Goal: Information Seeking & Learning: Find specific fact

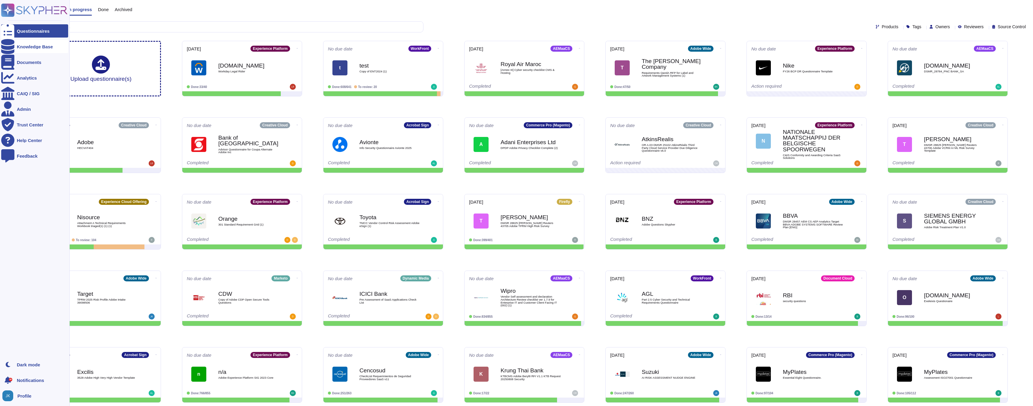
click at [11, 47] on icon at bounding box center [7, 46] width 13 height 15
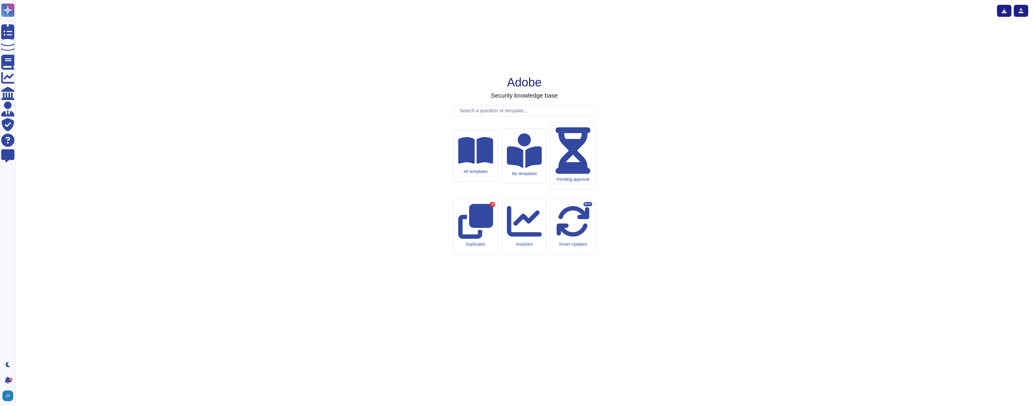
click at [499, 116] on input "text" at bounding box center [525, 110] width 139 height 11
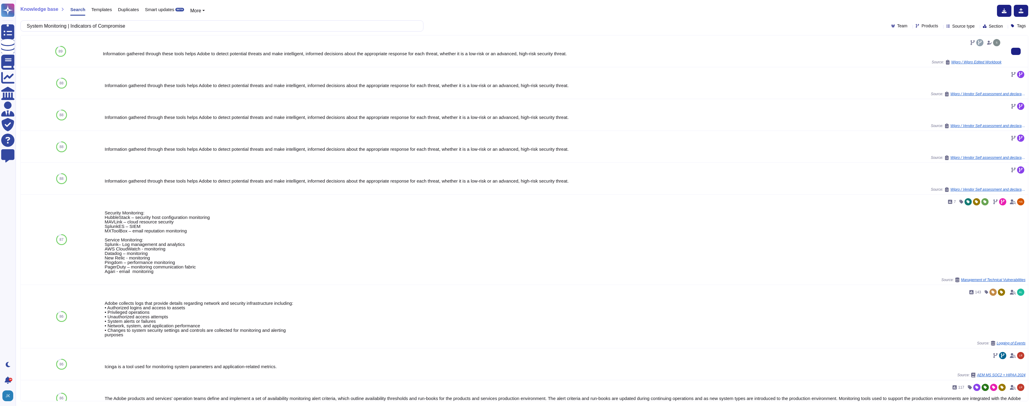
click at [147, 55] on div "Information gathered through these tools helps Adobe to detect potential threat…" at bounding box center [552, 53] width 899 height 5
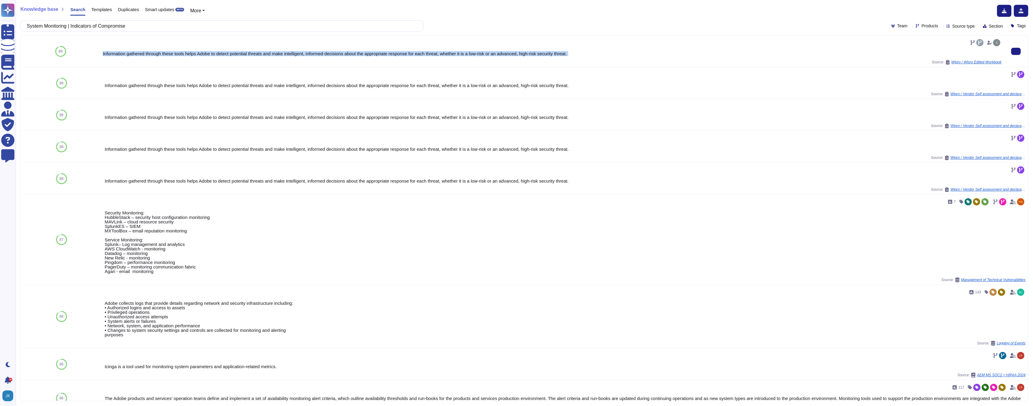
click at [147, 55] on div "Information gathered through these tools helps Adobe to detect potential threat…" at bounding box center [552, 53] width 899 height 5
copy div "Information gathered through these tools helps Adobe to detect potential threat…"
click at [147, 29] on input "System Monitoring | Indicators of Compromise" at bounding box center [220, 26] width 393 height 11
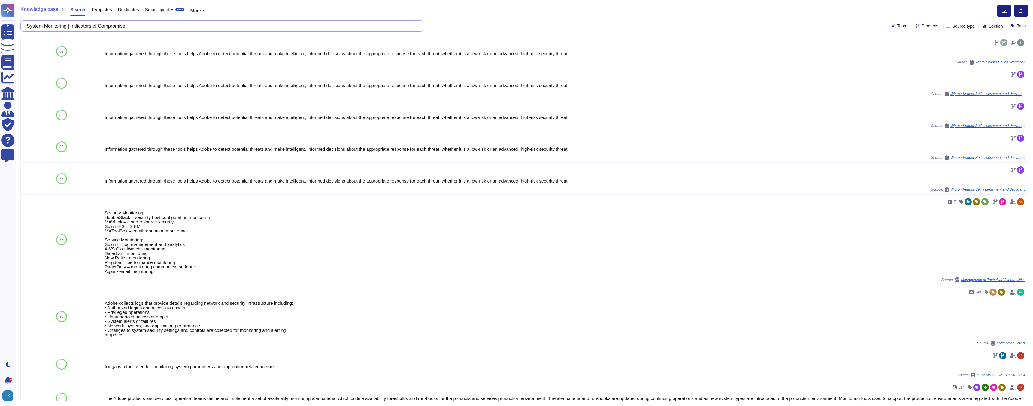
click at [147, 29] on input "System Monitoring | Indicators of Compromise" at bounding box center [220, 26] width 393 height 11
paste input "• Access to Adobe Experience Platform console and APIs must be restricted to a …"
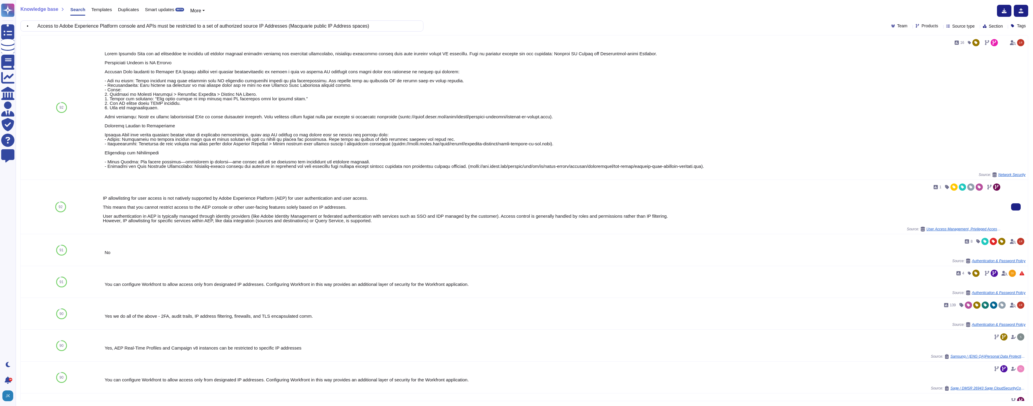
click at [306, 203] on div "IP allowlisting for user access is not natively supported by Adobe Experience P…" at bounding box center [552, 209] width 899 height 27
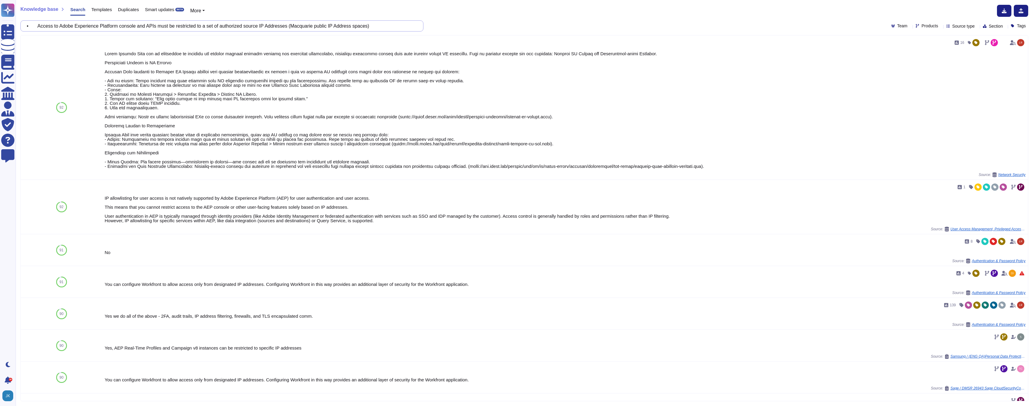
click at [233, 24] on input "• Access to Adobe Experience Platform console and APIs must be restricted to a …" at bounding box center [220, 26] width 393 height 11
click at [232, 24] on input "• Access to Adobe Experience Platform console and APIs must be restricted to a …" at bounding box center [220, 26] width 393 height 11
paste input "dmins MUST not have permissions/entitlements to access business data."
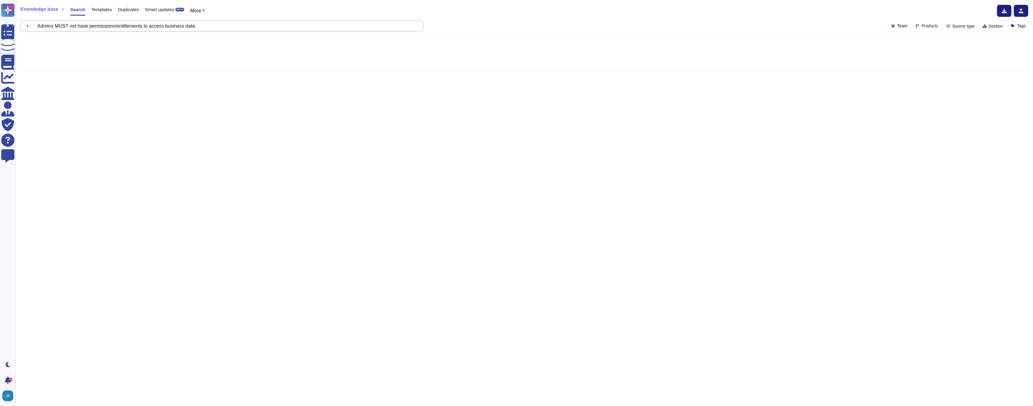
click at [41, 29] on input "• Admins MUST not have permissions/entitlements to access business data." at bounding box center [220, 26] width 393 height 11
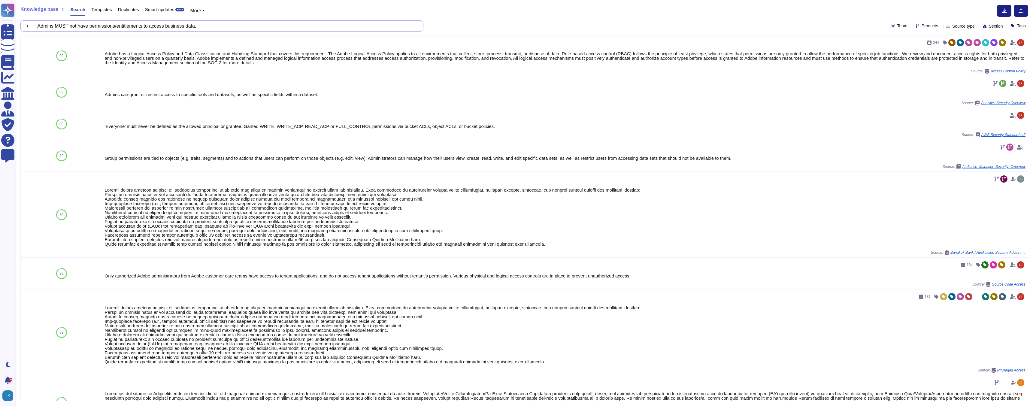
click at [41, 26] on input "• Admins MUST not have permissions/entitlements to access business data." at bounding box center [220, 26] width 393 height 11
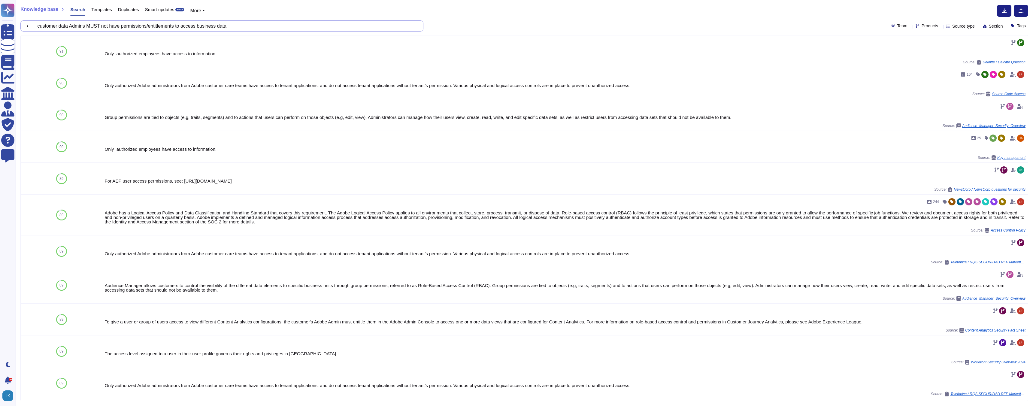
click at [128, 25] on input "• customer data Admins MUST not have permissions/entitlements to access busines…" at bounding box center [220, 26] width 393 height 11
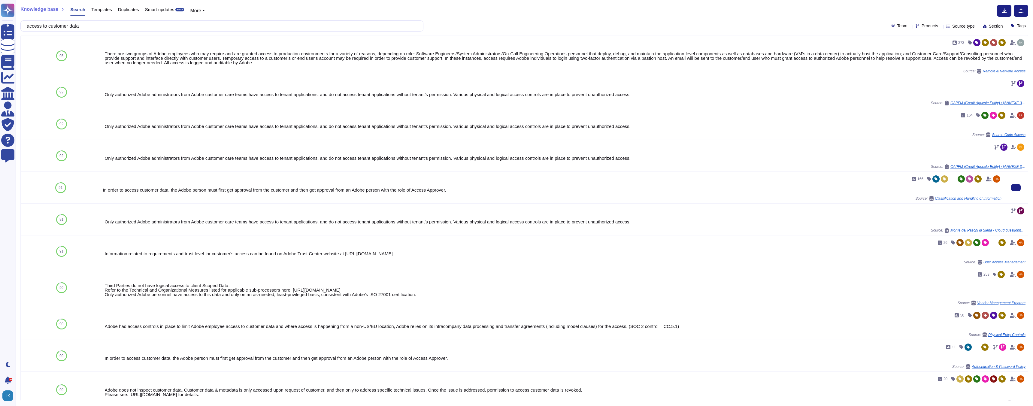
click at [178, 189] on div "In order to access customer data, the Adobe person must first get approval from…" at bounding box center [552, 190] width 899 height 5
copy div "In order to access customer data, the Adobe person must first get approval from…"
click at [90, 28] on input "access to customer data" at bounding box center [220, 26] width 393 height 11
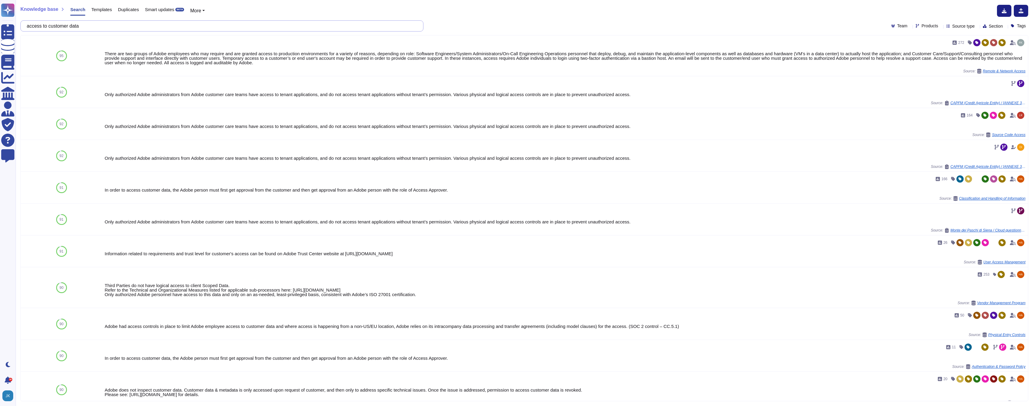
click at [90, 28] on input "access to customer data" at bounding box center [220, 26] width 393 height 11
paste input "Data in Adobe Experience Platform (AEP)"
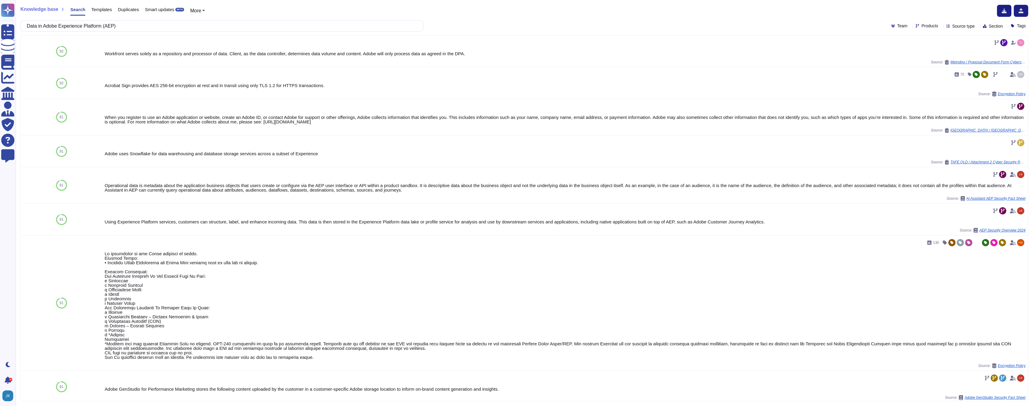
click at [940, 28] on div at bounding box center [940, 26] width 0 height 5
click at [906, 99] on div at bounding box center [904, 98] width 5 height 5
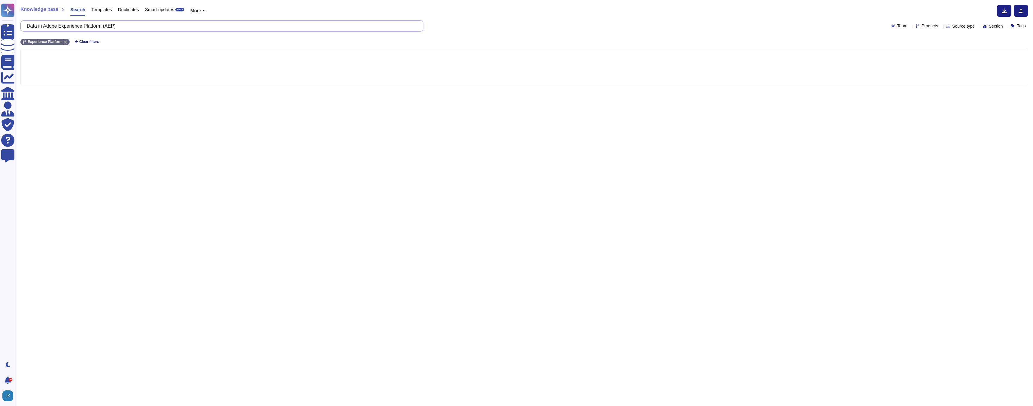
click at [134, 29] on input "Data in Adobe Experience Platform (AEP)" at bounding box center [220, 26] width 393 height 11
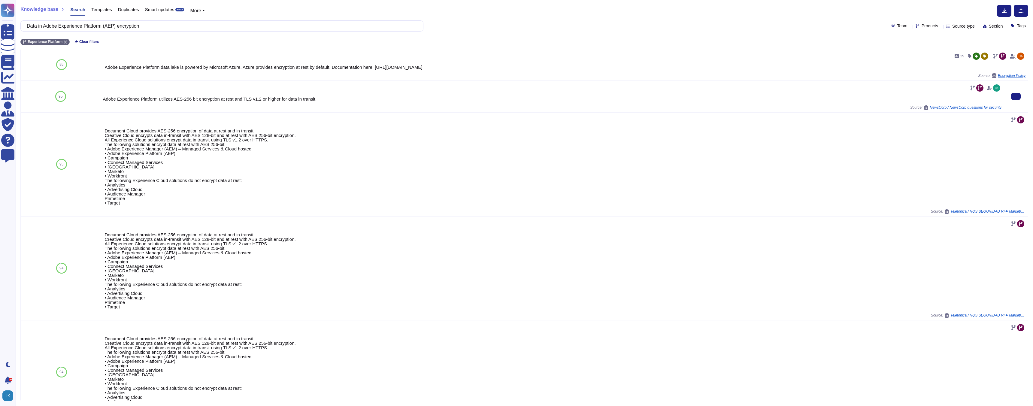
click at [216, 99] on div "Adobe Experience Platform utilizes AES-256 bit encryption at rest and TLS v1.2 …" at bounding box center [552, 99] width 899 height 5
copy div "Adobe Experience Platform utilizes AES-256 bit encryption at rest and TLS v1.2 …"
click at [152, 27] on input "Data in Adobe Experience Platform (AEP) encryption" at bounding box center [220, 26] width 393 height 11
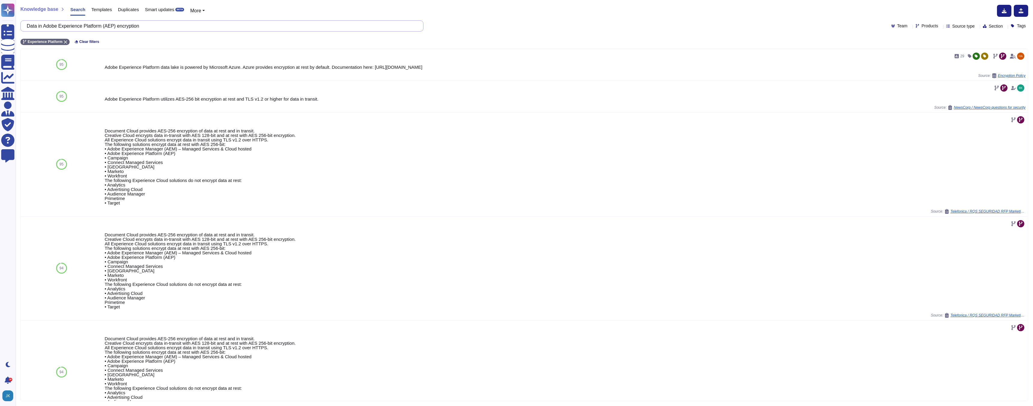
click at [152, 27] on input "Data in Adobe Experience Platform (AEP) encryption" at bounding box center [220, 26] width 393 height 11
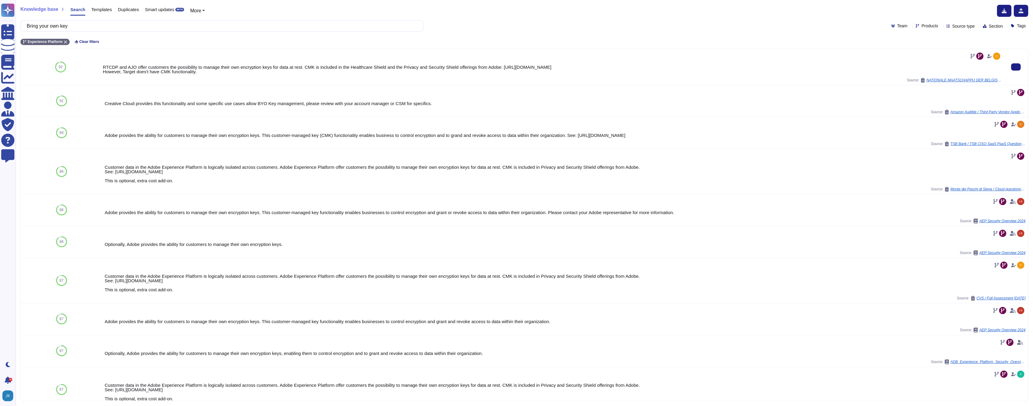
click at [153, 69] on div "RTCDP and AJO offer customers the possibility to manage their own encryption ke…" at bounding box center [552, 69] width 899 height 9
click at [139, 284] on div "Customer data in the Adobe Experience Platform is logically isolated across cus…" at bounding box center [552, 283] width 899 height 18
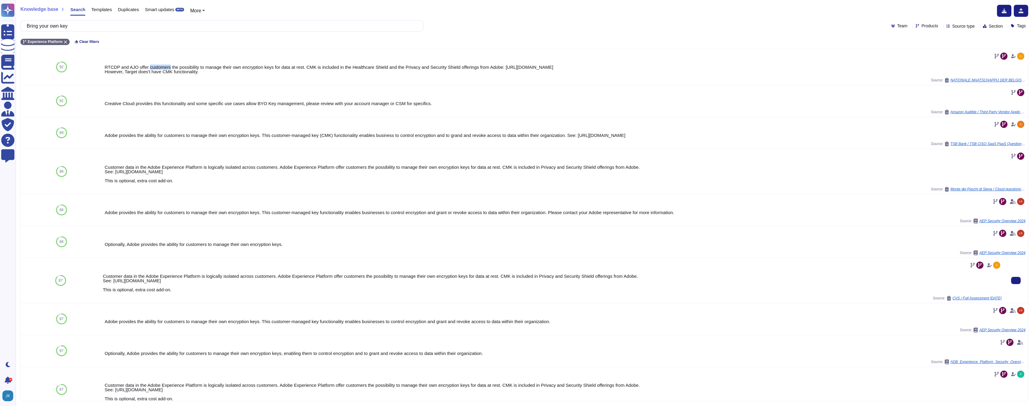
click at [139, 284] on div "Customer data in the Adobe Experience Platform is logically isolated across cus…" at bounding box center [552, 283] width 899 height 18
click at [139, 276] on div "Customer data in the Adobe Experience Platform is logically isolated across cus…" at bounding box center [552, 283] width 899 height 18
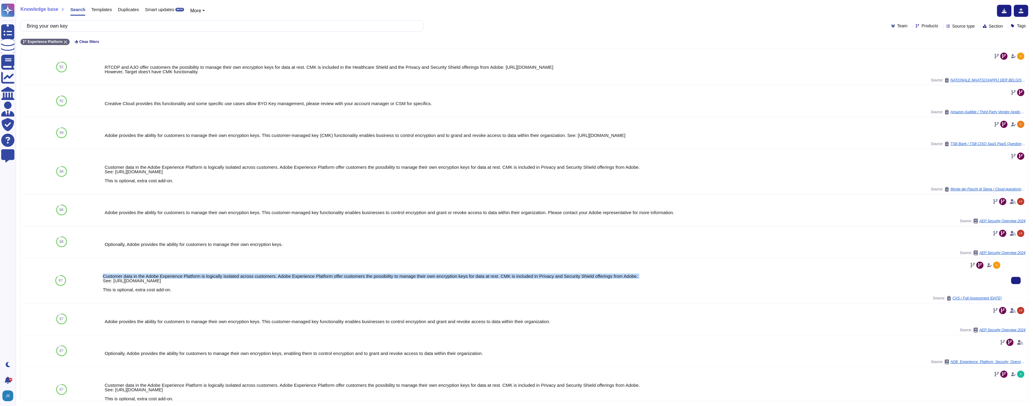
click at [139, 276] on div "Customer data in the Adobe Experience Platform is logically isolated across cus…" at bounding box center [552, 283] width 899 height 18
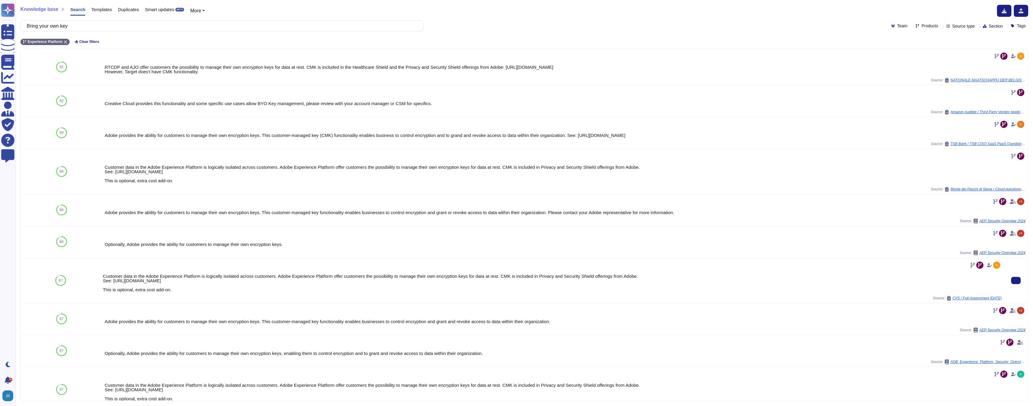
click at [102, 290] on div "Customer data in the Adobe Experience Platform is logically isolated across cus…" at bounding box center [551, 280] width 903 height 45
drag, startPoint x: 104, startPoint y: 276, endPoint x: 178, endPoint y: 292, distance: 75.8
click at [178, 292] on div "Customer data in the Adobe Experience Platform is logically isolated across cus…" at bounding box center [552, 283] width 899 height 18
copy div "Customer data in the Adobe Experience Platform is logically isolated across cus…"
click at [87, 26] on input "Bring your own key" at bounding box center [220, 26] width 393 height 11
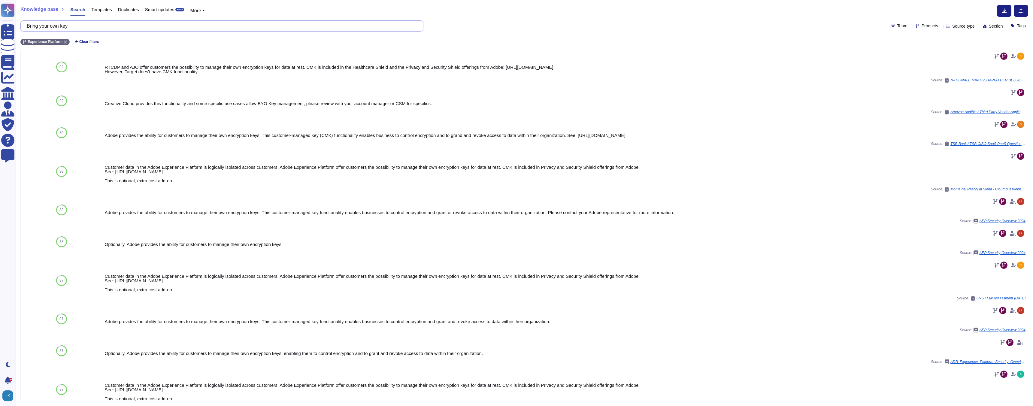
click at [87, 26] on input "Bring your own key" at bounding box center [220, 26] width 393 height 11
paste input "Key Encryption Keys (KEKs) and Data Encryption Keys (DEK) must comply MGL's Key…"
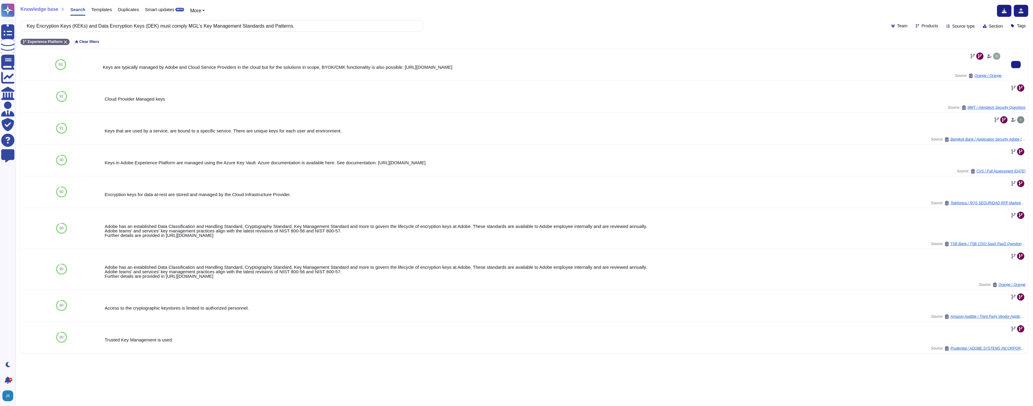
click at [227, 68] on div "Keys are typically managed by Adobe and Cloud Service Providers in the cloud bu…" at bounding box center [552, 67] width 899 height 5
copy div "Keys are typically managed by Adobe and Cloud Service Providers in the cloud bu…"
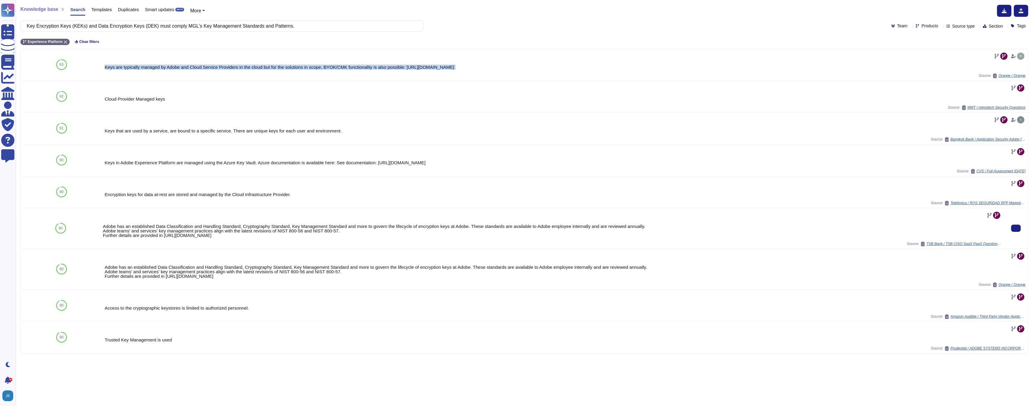
click at [202, 233] on div "Adobe has an established Data Classification and Handling Standard, Cryptograph…" at bounding box center [552, 231] width 899 height 14
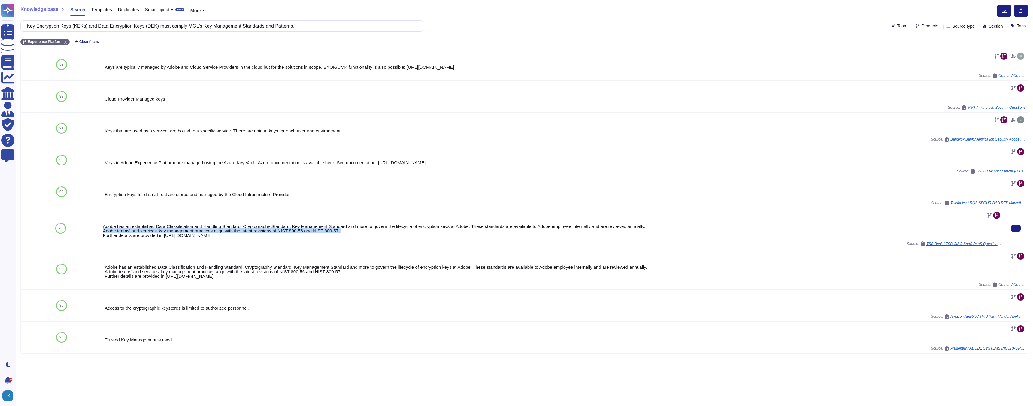
click at [202, 233] on div "Adobe has an established Data Classification and Handling Standard, Cryptograph…" at bounding box center [552, 231] width 899 height 14
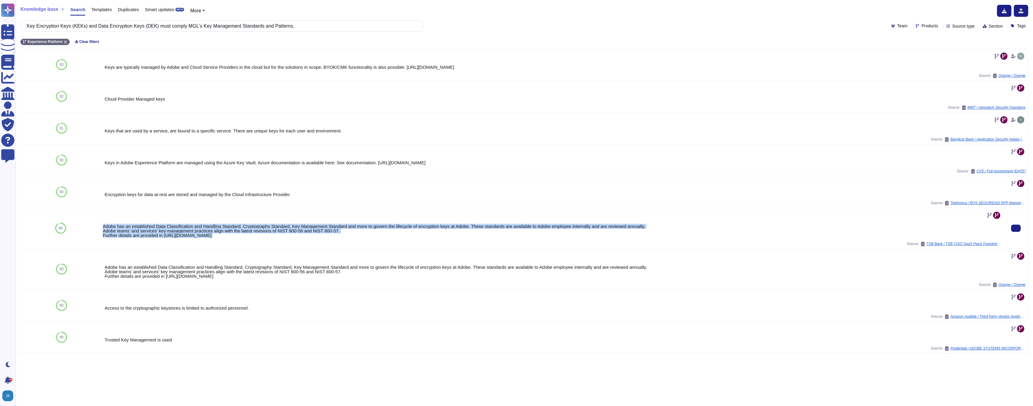
drag, startPoint x: 103, startPoint y: 226, endPoint x: 277, endPoint y: 243, distance: 174.6
click at [277, 243] on div "Adobe has an established Data Classification and Handling Standard, Cryptograph…" at bounding box center [552, 228] width 899 height 36
copy div "Adobe has an established Data Classification and Handling Standard, Cryptograph…"
click at [219, 27] on input "Key Encryption Keys (KEKs) and Data Encryption Keys (DEK) must comply MGL's Key…" at bounding box center [220, 26] width 393 height 11
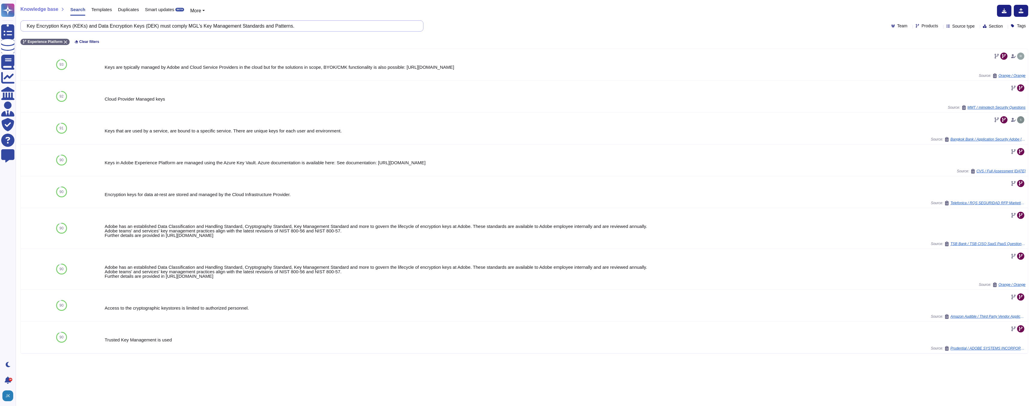
click at [219, 27] on input "Key Encryption Keys (KEKs) and Data Encryption Keys (DEK) must comply MGL's Key…" at bounding box center [220, 26] width 393 height 11
paste input "• Adobe must provide regular reports on any potential attacks (failed or succes…"
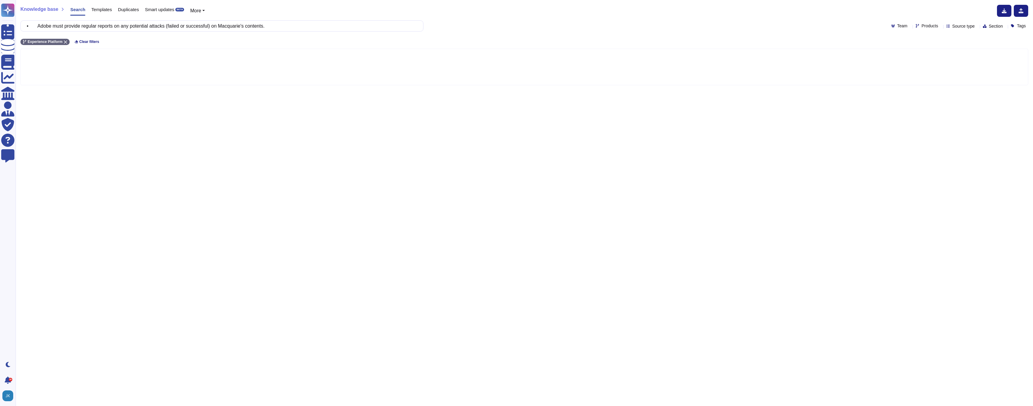
click at [923, 26] on div "Products" at bounding box center [927, 26] width 25 height 5
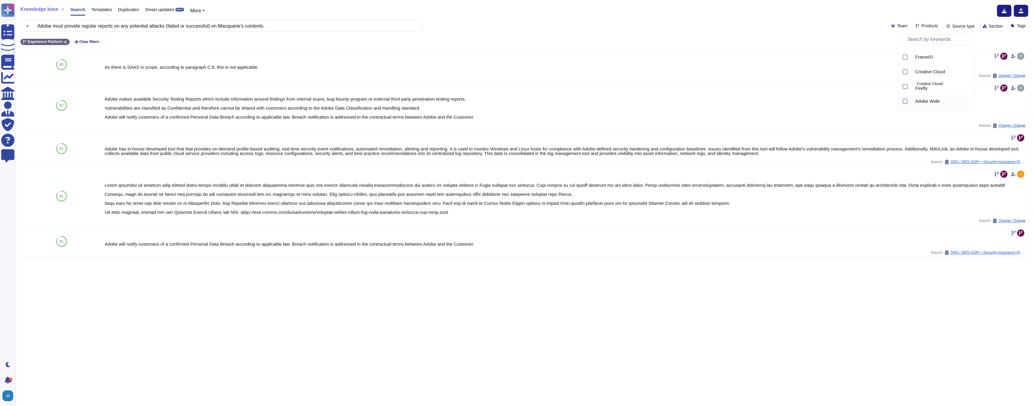
click at [904, 103] on div at bounding box center [904, 101] width 5 height 5
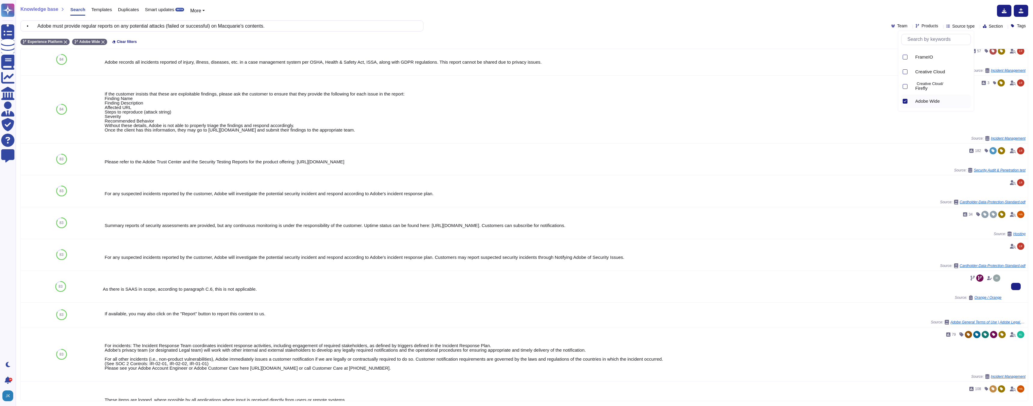
scroll to position [38, 0]
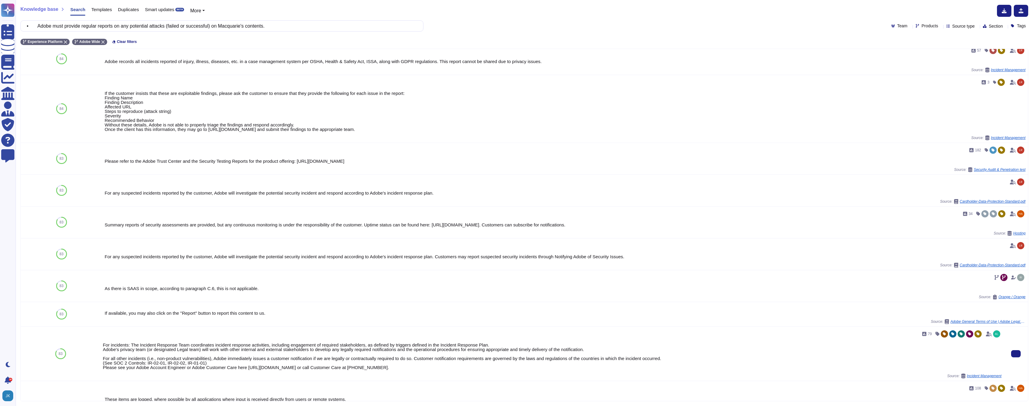
click at [258, 347] on div "For incidents: The Incident Response Team coordinates incident response activit…" at bounding box center [552, 356] width 899 height 27
drag, startPoint x: 103, startPoint y: 344, endPoint x: 419, endPoint y: 372, distance: 317.4
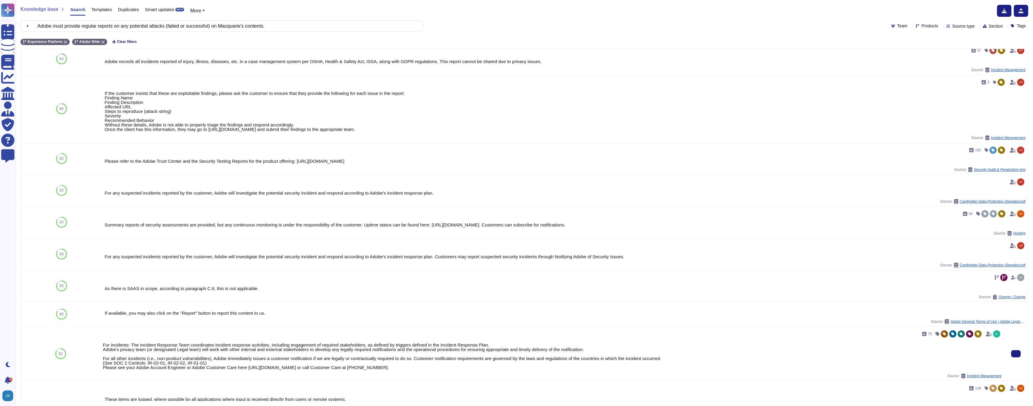
click at [419, 372] on div "79 For incidents: The Incident Response Team coordinates incident response acti…" at bounding box center [552, 353] width 899 height 49
copy div "For incidents: The Incident Response Team coordinates incident response activit…"
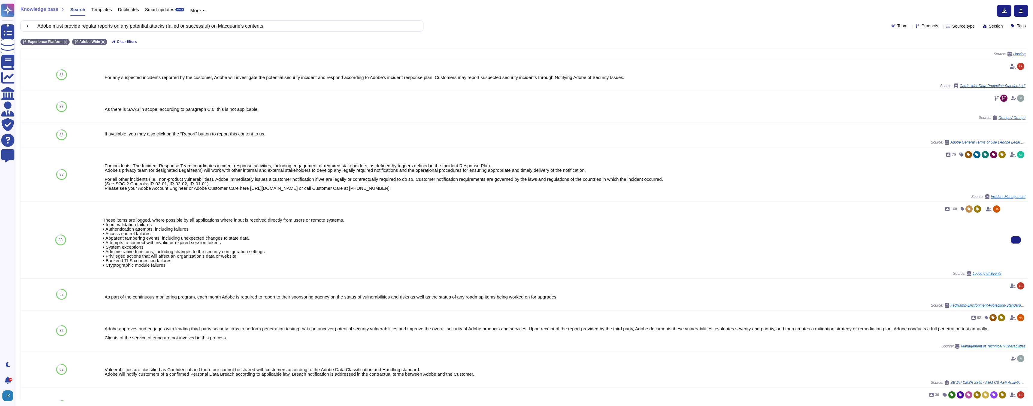
scroll to position [242, 0]
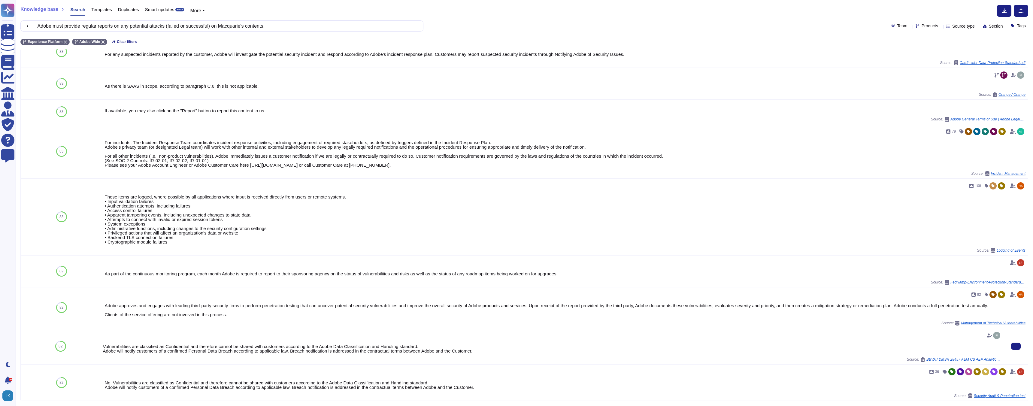
click at [231, 348] on div "Vulnerabilities are classified as Confidential and therefore cannot be shared w…" at bounding box center [552, 348] width 899 height 9
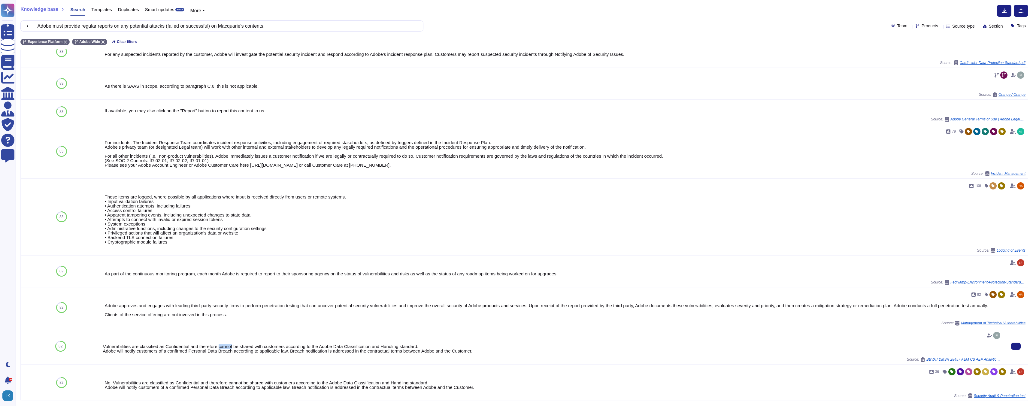
click at [231, 348] on div "Vulnerabilities are classified as Confidential and therefore cannot be shared w…" at bounding box center [552, 348] width 899 height 9
click at [201, 27] on input "• Adobe must provide regular reports on any potential attacks (failed or succes…" at bounding box center [220, 26] width 393 height 11
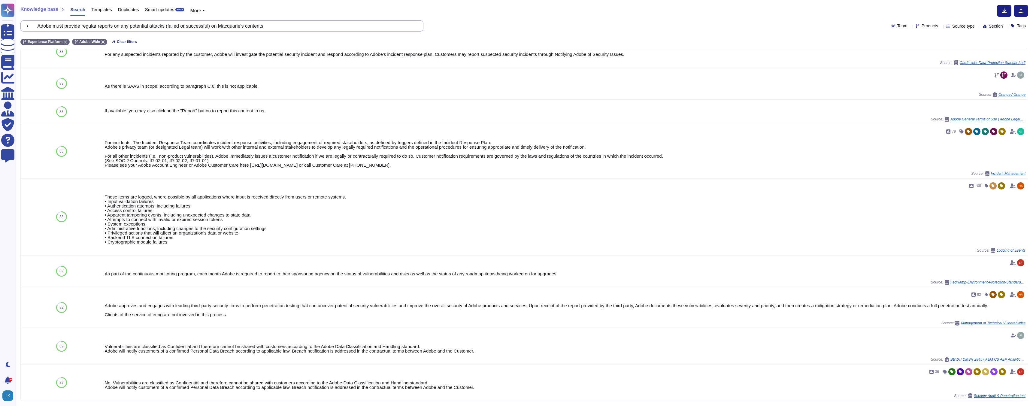
click at [201, 27] on input "• Adobe must provide regular reports on any potential attacks (failed or succes…" at bounding box center [220, 26] width 393 height 11
paste input "Automated process must exist to detect any drifts from baseline configuration t…"
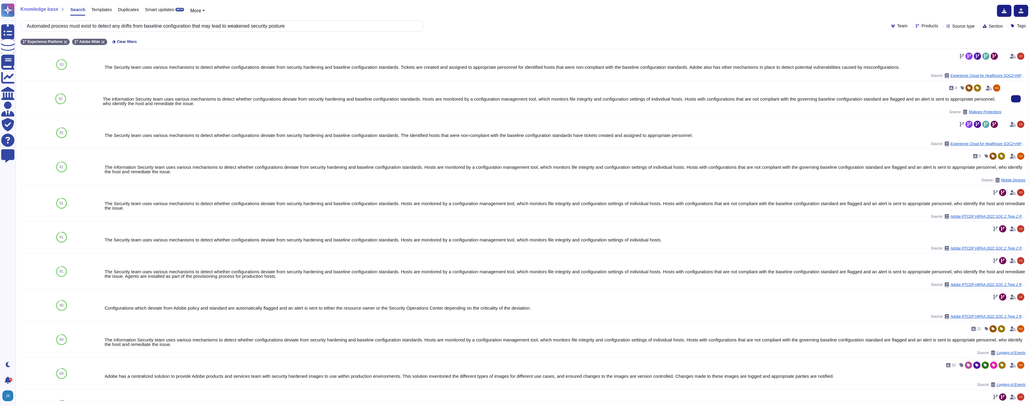
click at [145, 108] on div "8 The information Security team uses various mechanisms to detect whether confi…" at bounding box center [552, 98] width 899 height 31
click at [138, 101] on div "The information Security team uses various mechanisms to detect whether configu…" at bounding box center [552, 101] width 899 height 9
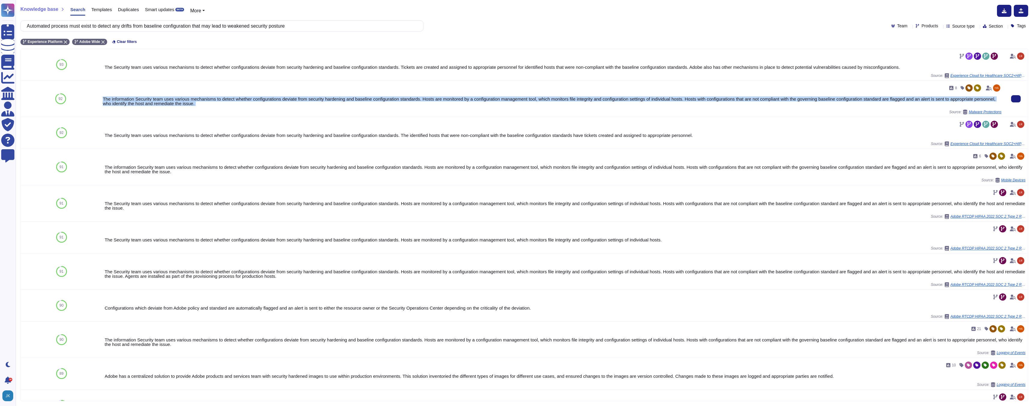
click at [138, 101] on div "The information Security team uses various mechanisms to detect whether configu…" at bounding box center [552, 101] width 899 height 9
copy div "The information Security team uses various mechanisms to detect whether configu…"
click at [167, 25] on input "Automated process must exist to detect any drifts from baseline configuration t…" at bounding box center [220, 26] width 393 height 11
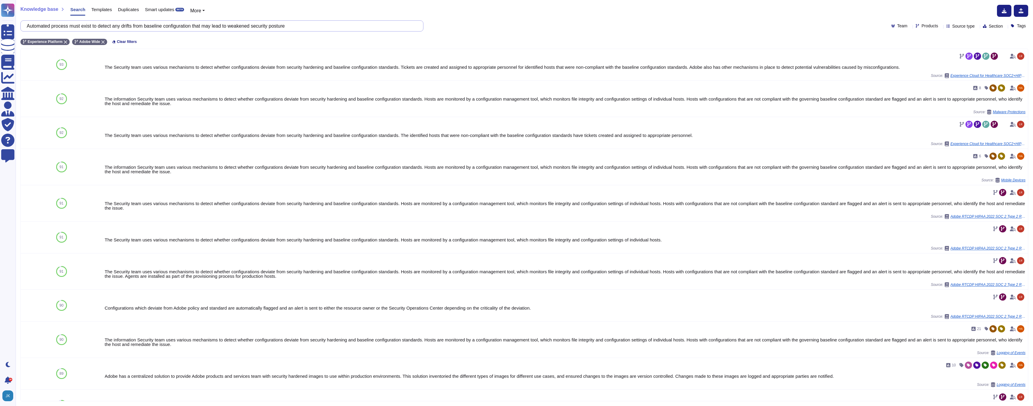
click at [167, 25] on input "Automated process must exist to detect any drifts from baseline configuration t…" at bounding box center [220, 26] width 393 height 11
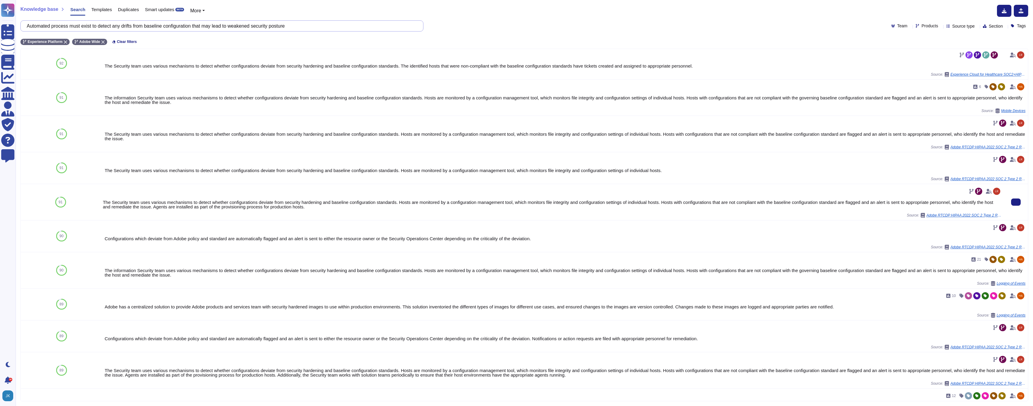
scroll to position [70, 0]
click at [225, 207] on div "The Security team uses various mechanisms to detect whether configurations devi…" at bounding box center [552, 203] width 899 height 9
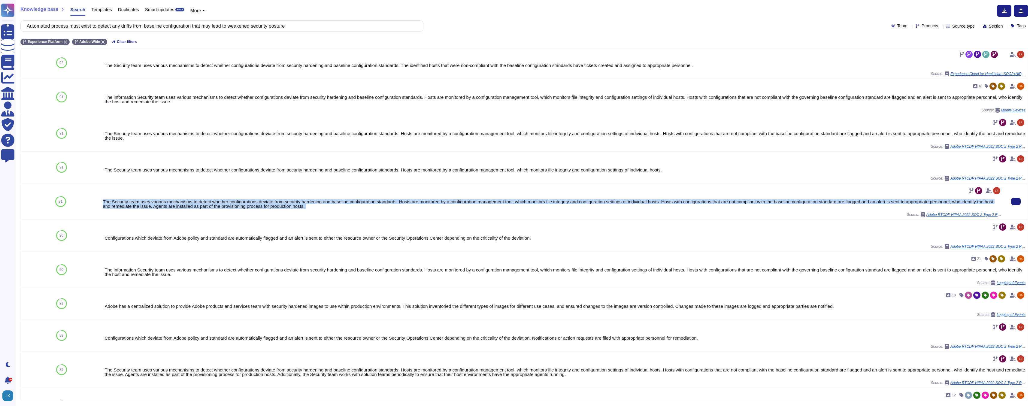
click at [225, 207] on div "The Security team uses various mechanisms to detect whether configurations devi…" at bounding box center [552, 203] width 899 height 9
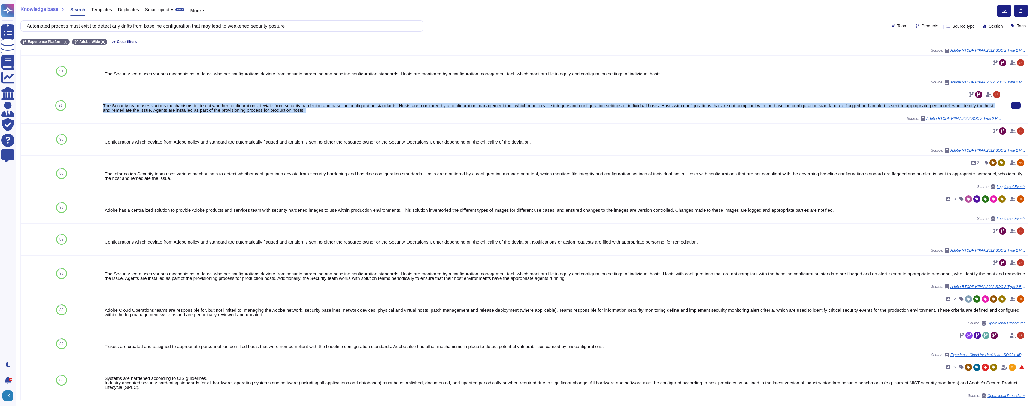
scroll to position [168, 0]
copy div "The Security team uses various mechanisms to detect whether configurations devi…"
click at [224, 27] on input "Automated process must exist to detect any drifts from baseline configuration t…" at bounding box center [220, 26] width 393 height 11
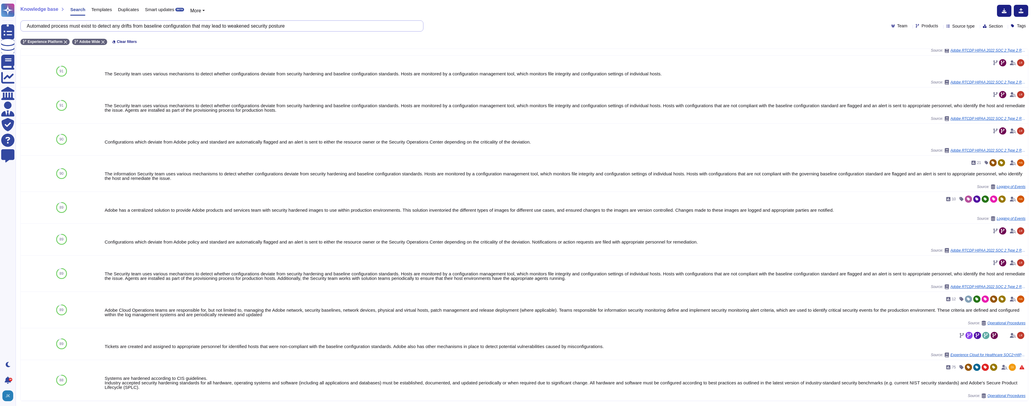
click at [224, 27] on input "Automated process must exist to detect any drifts from baseline configuration t…" at bounding box center [220, 26] width 393 height 11
paste input "ll changes to the AEP and associated applications must be under enterprise chan…"
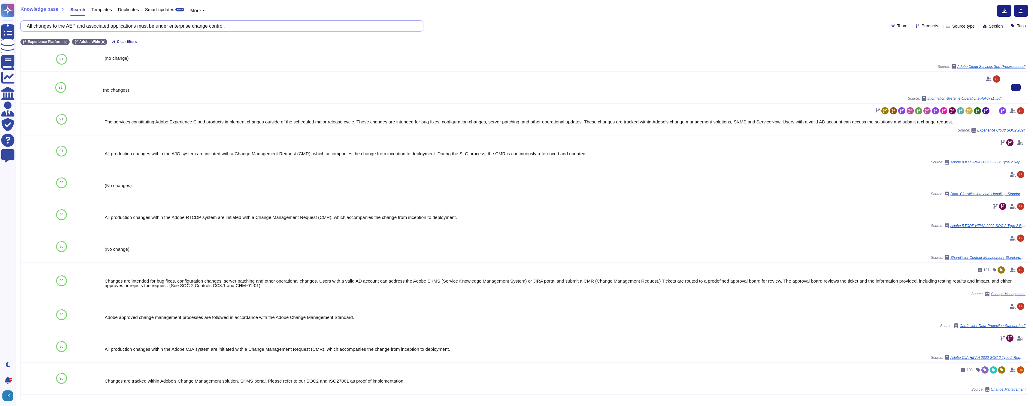
scroll to position [76, 0]
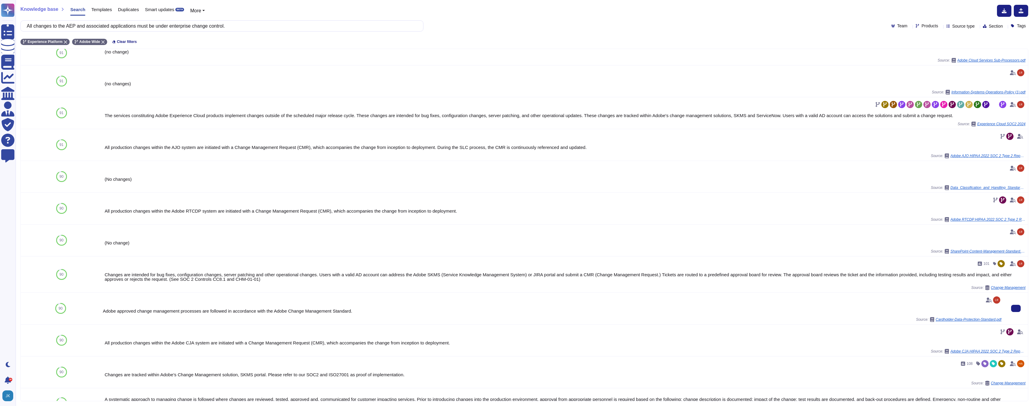
click at [161, 313] on div "Adobe approved change management processes are followed in accordance with the …" at bounding box center [552, 311] width 899 height 5
copy div "Adobe approved change management processes are followed in accordance with the …"
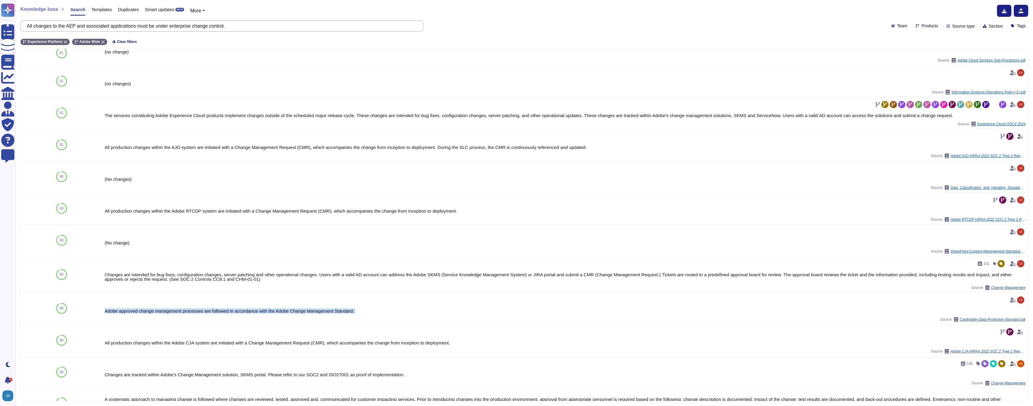
click at [141, 26] on input "All changes to the AEP and associated applications must be under enterprise cha…" at bounding box center [220, 26] width 393 height 11
paste input ": Setup monitoring to detect unauthorized changes, anomalies, suspicious events…"
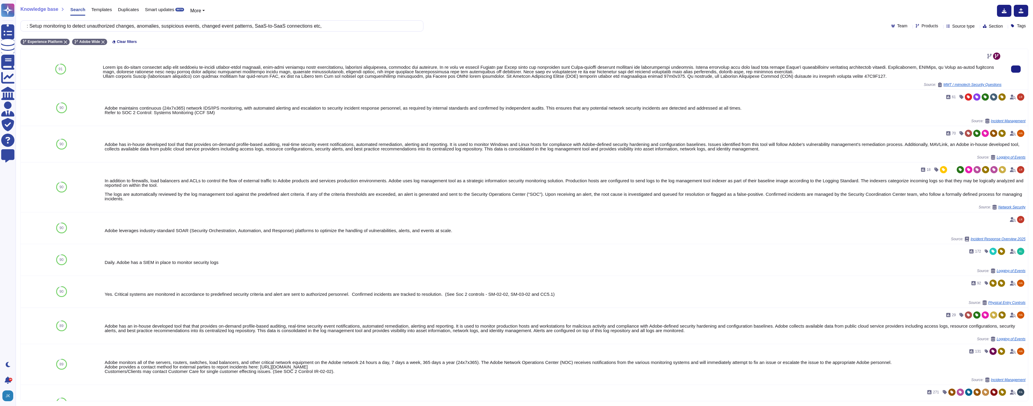
click at [135, 73] on div at bounding box center [552, 72] width 899 height 14
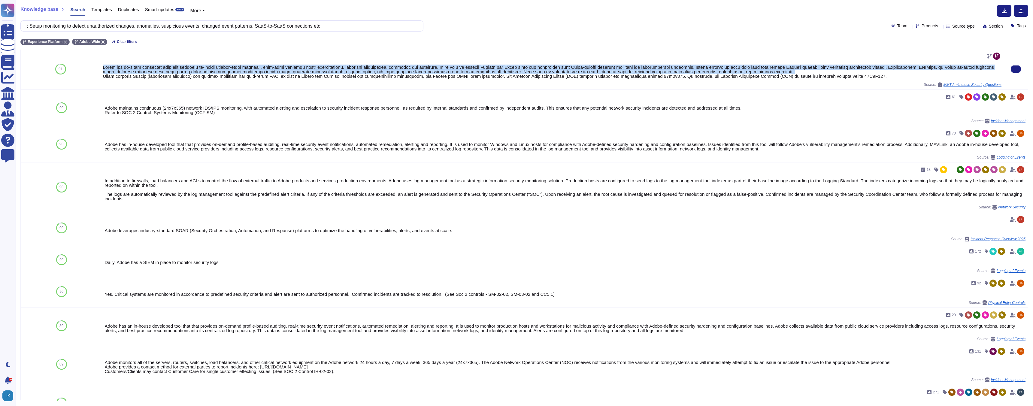
click at [135, 73] on div at bounding box center [552, 72] width 899 height 14
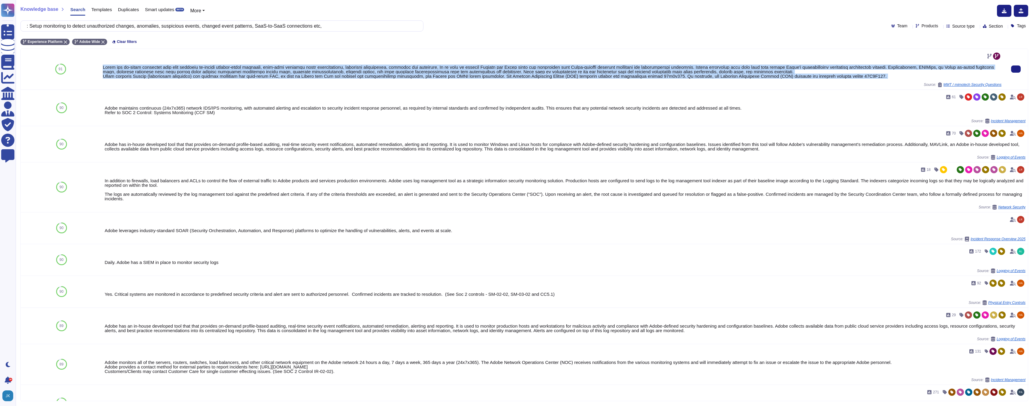
drag, startPoint x: 104, startPoint y: 68, endPoint x: 370, endPoint y: 82, distance: 266.4
click at [370, 82] on div "Source: MMT / mimotech Security Questions" at bounding box center [552, 69] width 899 height 36
click at [172, 25] on input ": Setup monitoring to detect unauthorized changes, anomalies, suspicious events…" at bounding box center [220, 26] width 393 height 11
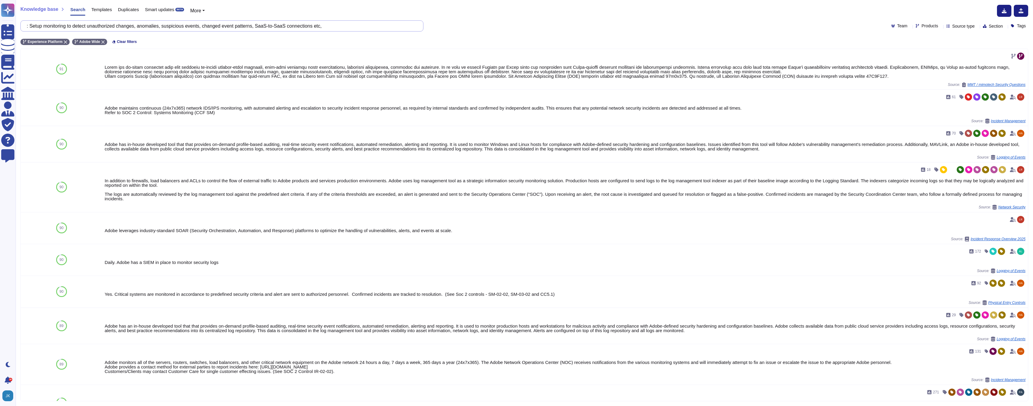
click at [172, 25] on input ": Setup monitoring to detect unauthorized changes, anomalies, suspicious events…" at bounding box center [220, 26] width 393 height 11
paste input "Identity events, elements or artefact at platform or network level within Adobe…"
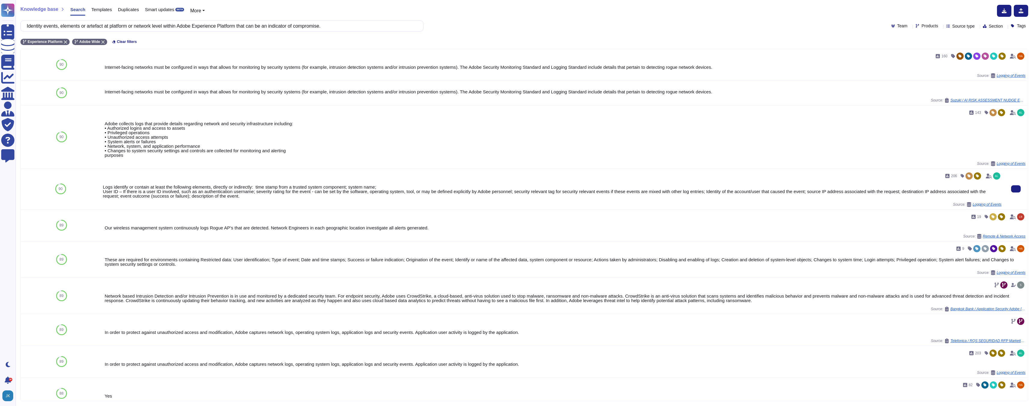
type input "Identity events, elements or artefact at platform or network level within Adobe…"
click at [198, 191] on div "Logs identify or contain at least the following elements, directly or indirectl…" at bounding box center [552, 192] width 899 height 14
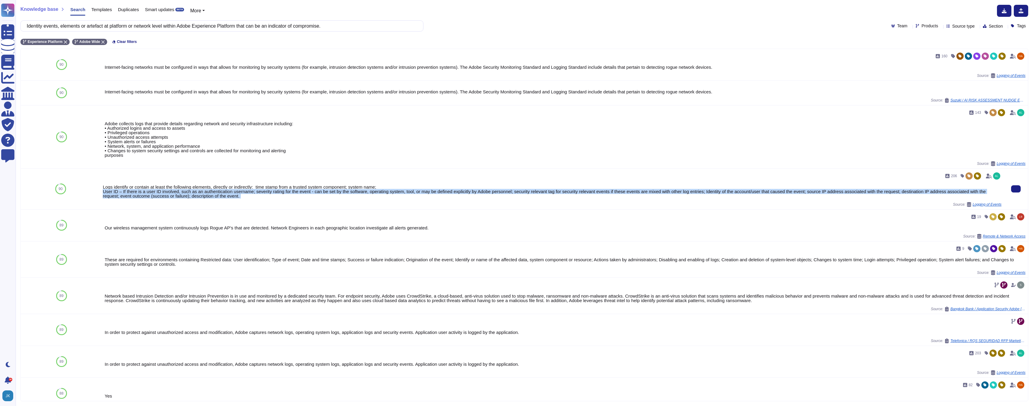
click at [198, 191] on div "Logs identify or contain at least the following elements, directly or indirectl…" at bounding box center [552, 192] width 899 height 14
drag, startPoint x: 103, startPoint y: 185, endPoint x: 283, endPoint y: 197, distance: 180.5
click at [283, 197] on div "Logs identify or contain at least the following elements, directly or indirectl…" at bounding box center [552, 192] width 899 height 14
